Goal: Connect with others: Connect with others

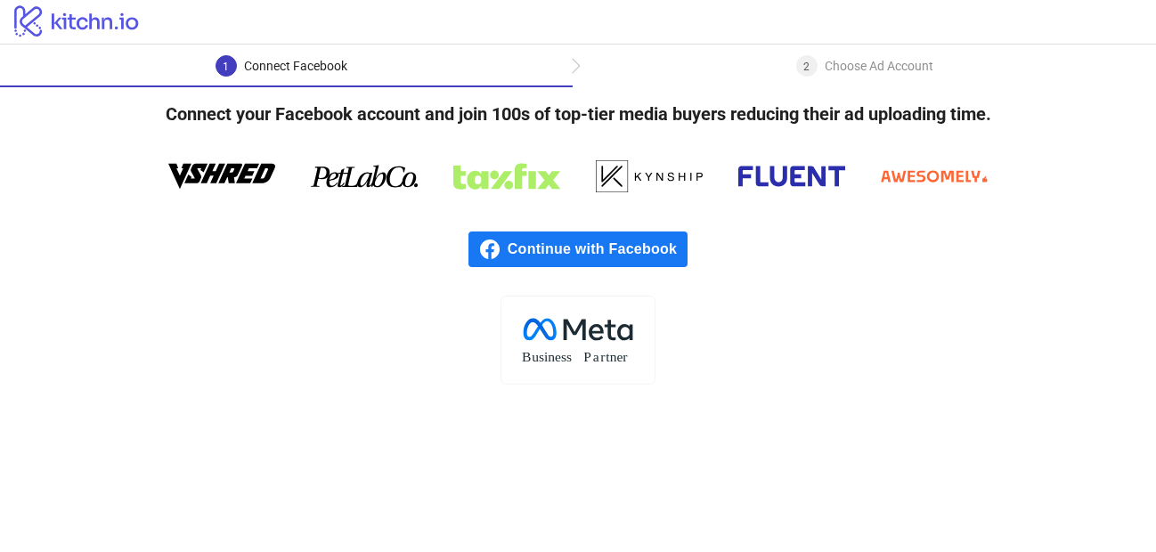
click at [670, 77] on div "2 Choose Ad Account" at bounding box center [865, 71] width 584 height 32
click at [464, 61] on div "1 Connect Facebook" at bounding box center [286, 71] width 573 height 32
click at [886, 62] on div "Choose Ad Account" at bounding box center [879, 65] width 109 height 21
click at [32, 13] on icon "logo/logo" at bounding box center [77, 21] width 154 height 36
click at [872, 55] on div "Choose Ad Account" at bounding box center [879, 65] width 109 height 21
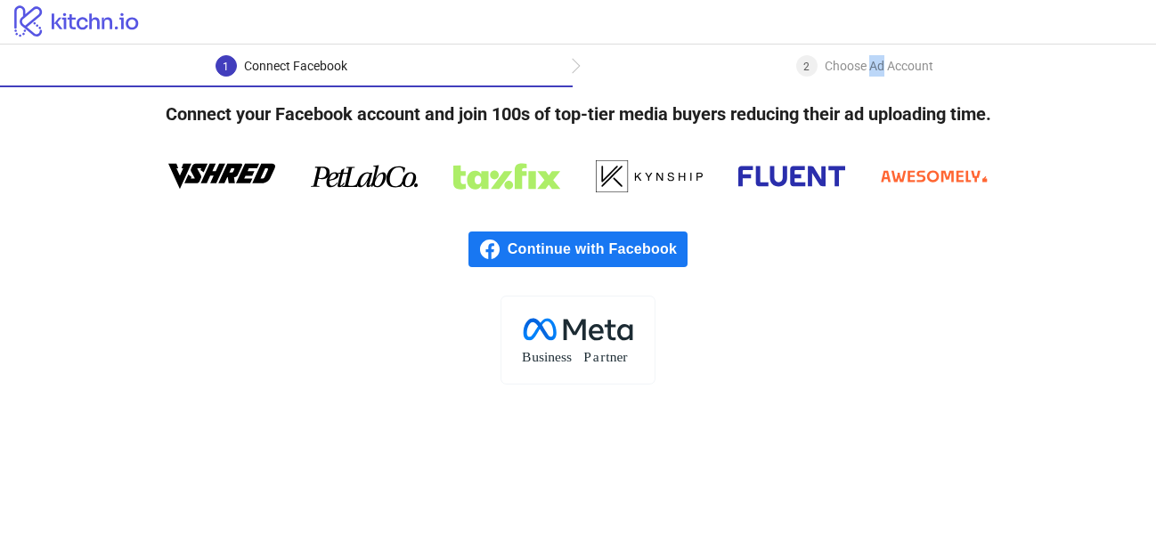
drag, startPoint x: 872, startPoint y: 55, endPoint x: 894, endPoint y: 79, distance: 32.2
click at [870, 55] on div "Choose Ad Account" at bounding box center [879, 65] width 109 height 21
drag, startPoint x: 310, startPoint y: 231, endPoint x: 500, endPoint y: 296, distance: 200.6
click at [308, 233] on div "Continue with Facebook" at bounding box center [578, 249] width 1156 height 93
click at [618, 328] on rect at bounding box center [578, 340] width 154 height 88
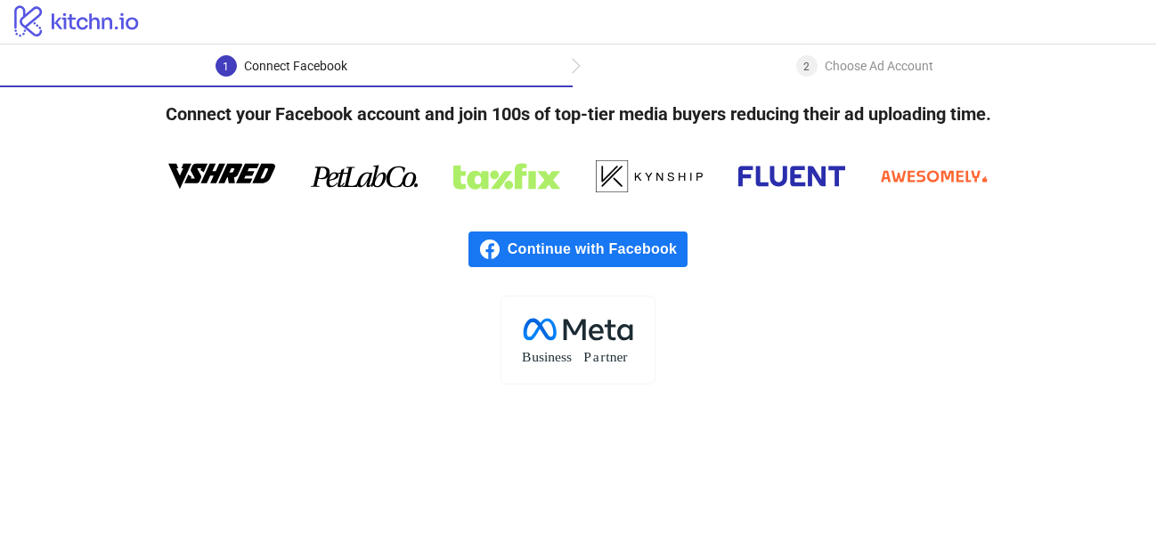
drag, startPoint x: 899, startPoint y: 187, endPoint x: 913, endPoint y: 176, distance: 17.8
click at [901, 187] on icon at bounding box center [934, 176] width 107 height 53
click at [913, 176] on icon at bounding box center [931, 176] width 100 height 12
click at [215, 184] on icon at bounding box center [221, 176] width 107 height 53
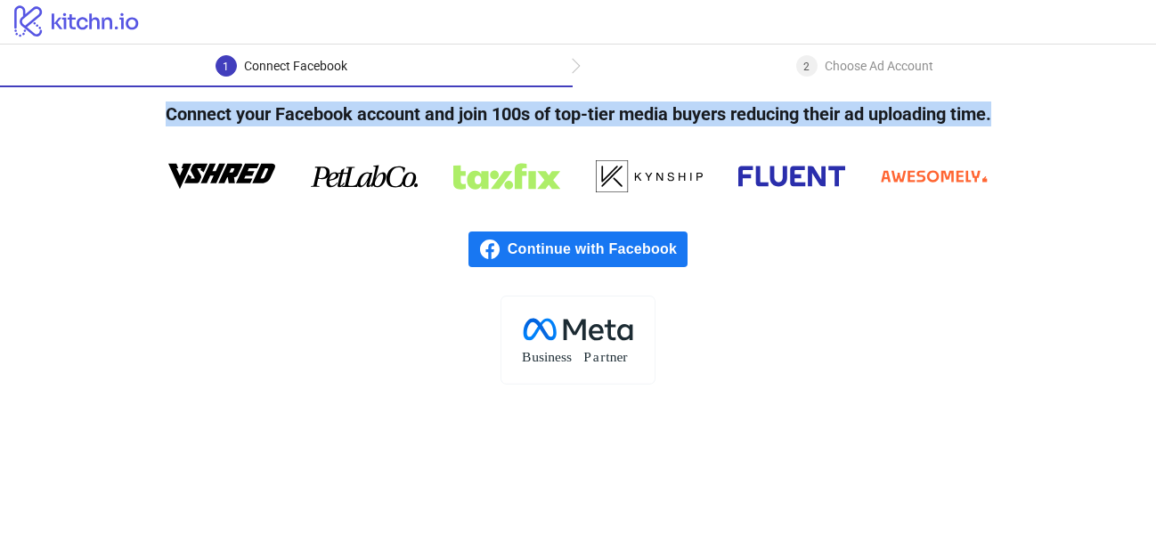
drag, startPoint x: 120, startPoint y: 116, endPoint x: 1007, endPoint y: 118, distance: 886.5
click at [1007, 118] on div "Connect your Facebook account and join 100s of top-tier media buyers reducing t…" at bounding box center [578, 236] width 1156 height 298
copy h4 "Connect your Facebook account and join 100s of top-tier media buyers reducing t…"
drag, startPoint x: 151, startPoint y: 111, endPoint x: 1030, endPoint y: 114, distance: 878.5
click at [1027, 117] on div "Connect your Facebook account and join 100s of top-tier media buyers reducing t…" at bounding box center [578, 236] width 1156 height 298
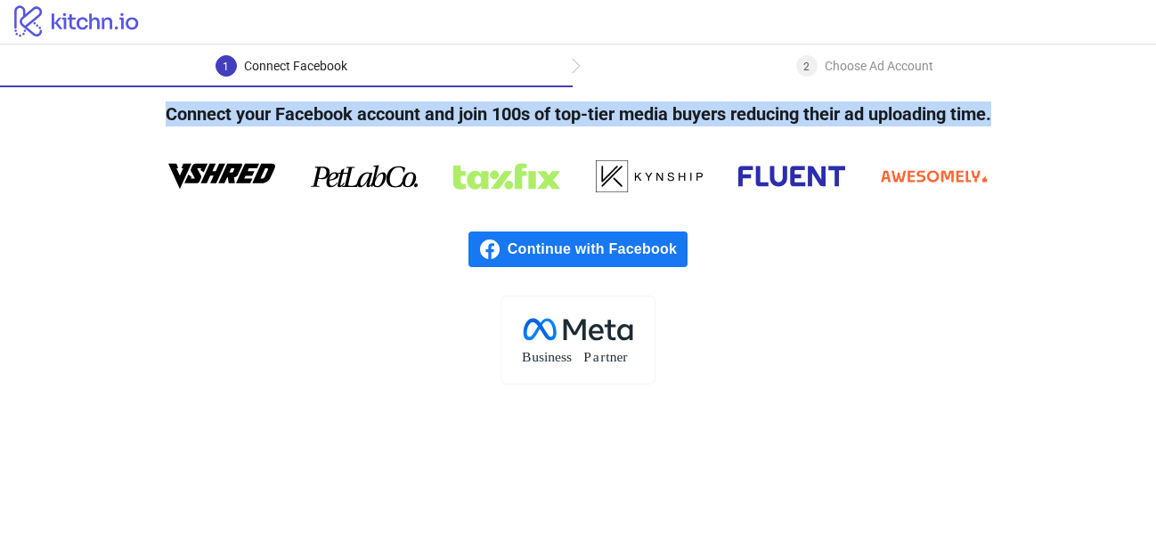
copy h4 "Connect your Facebook account and join 100s of top-tier media buyers reducing t…"
